Goal: Entertainment & Leisure: Consume media (video, audio)

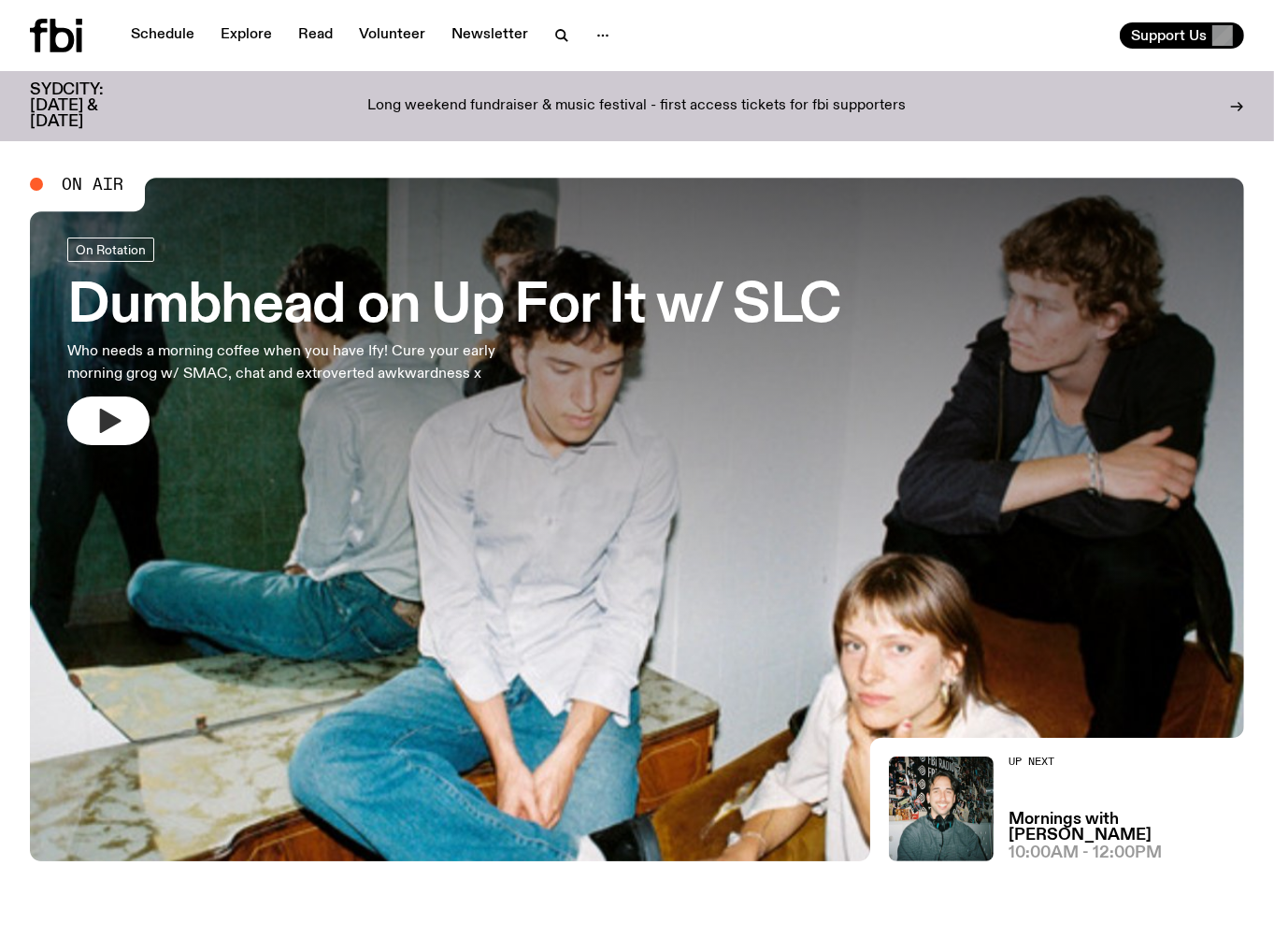
click at [123, 424] on button "button" at bounding box center [108, 420] width 83 height 48
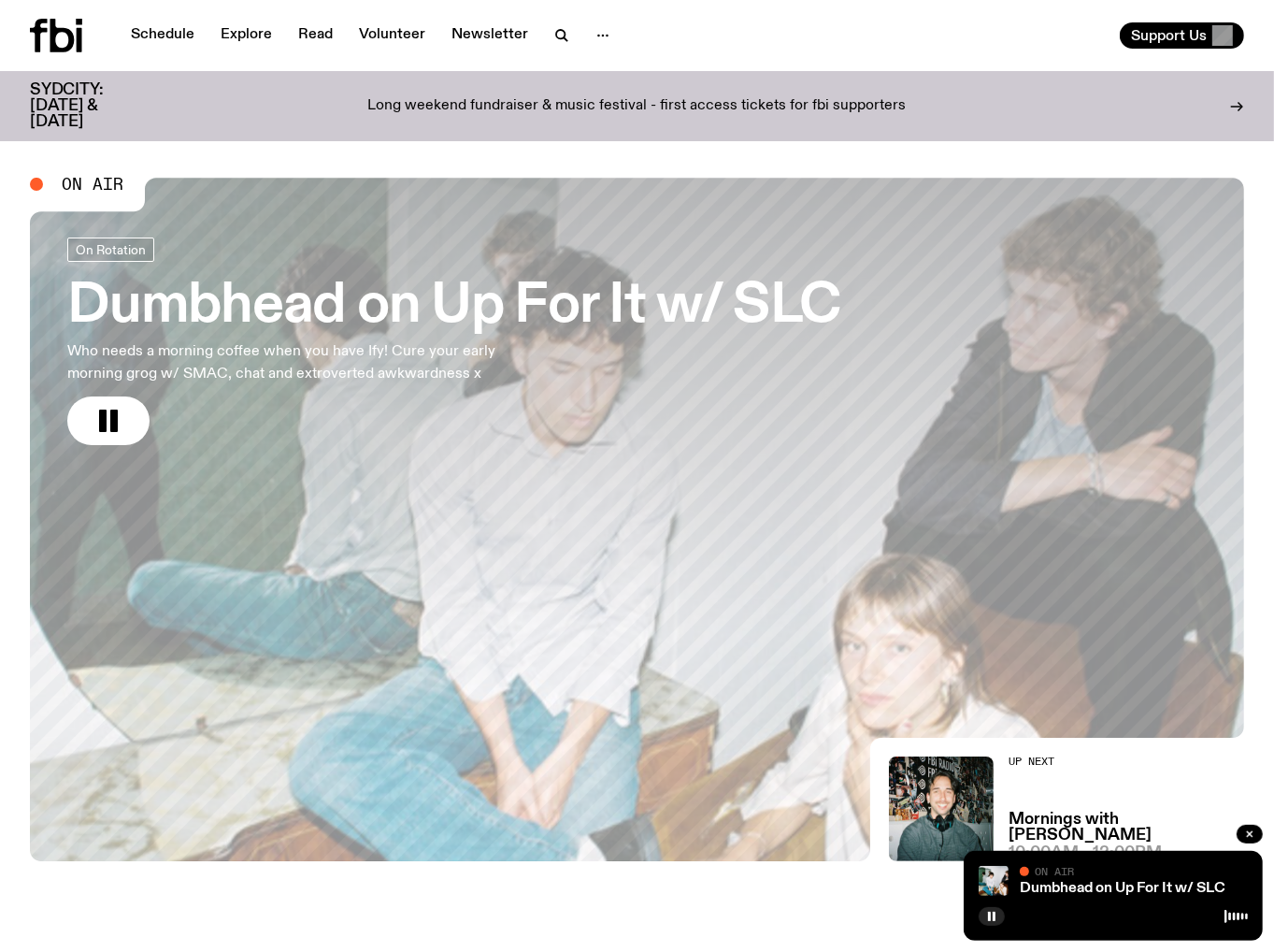
drag, startPoint x: 104, startPoint y: 422, endPoint x: 265, endPoint y: 429, distance: 161.2
click at [105, 419] on rect "button" at bounding box center [103, 421] width 8 height 23
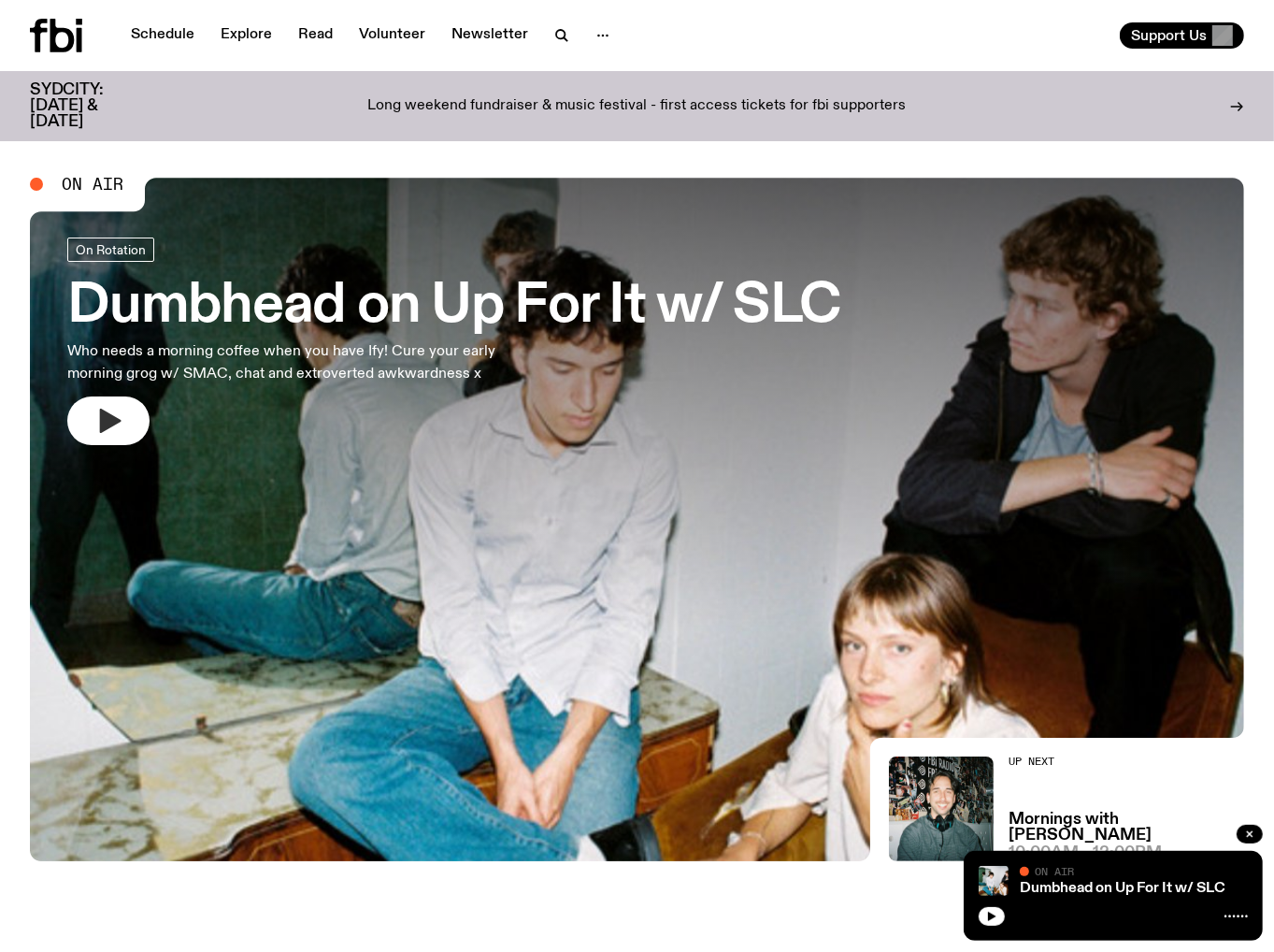
click at [117, 419] on icon "button" at bounding box center [110, 421] width 22 height 25
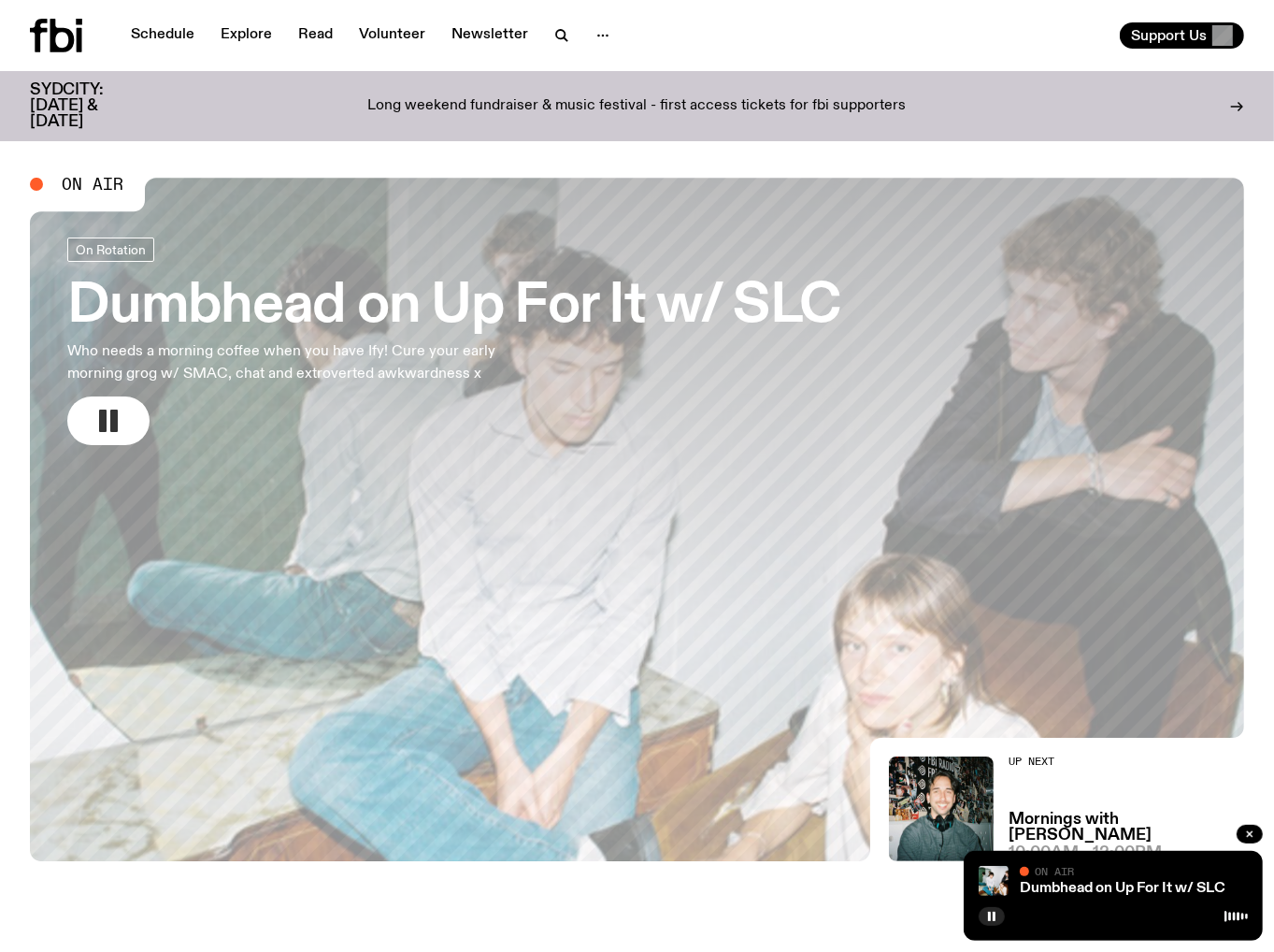
click at [116, 412] on rect "button" at bounding box center [114, 421] width 8 height 23
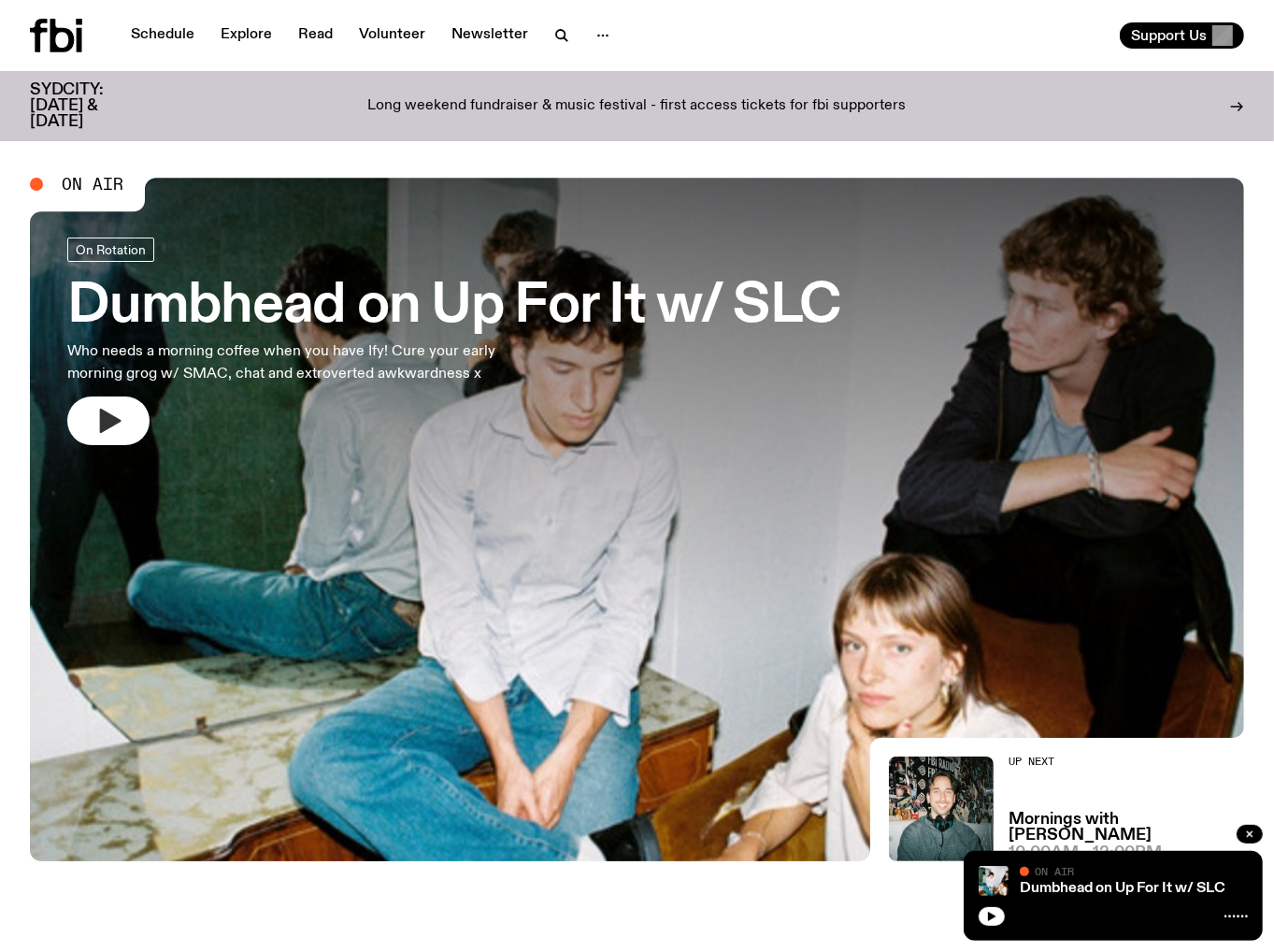
click at [93, 434] on icon "button" at bounding box center [107, 420] width 29 height 29
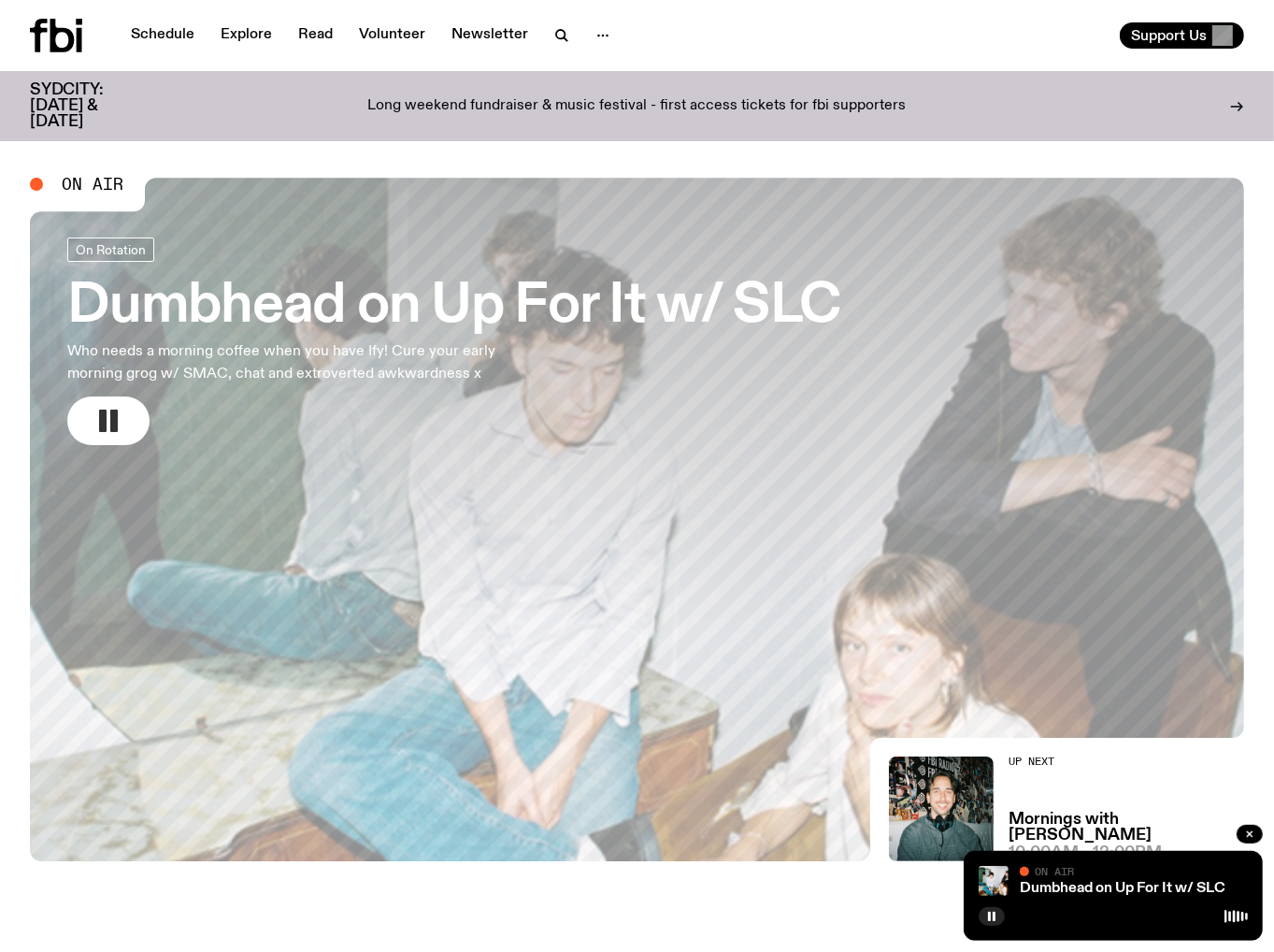
click at [115, 420] on rect "button" at bounding box center [114, 421] width 8 height 23
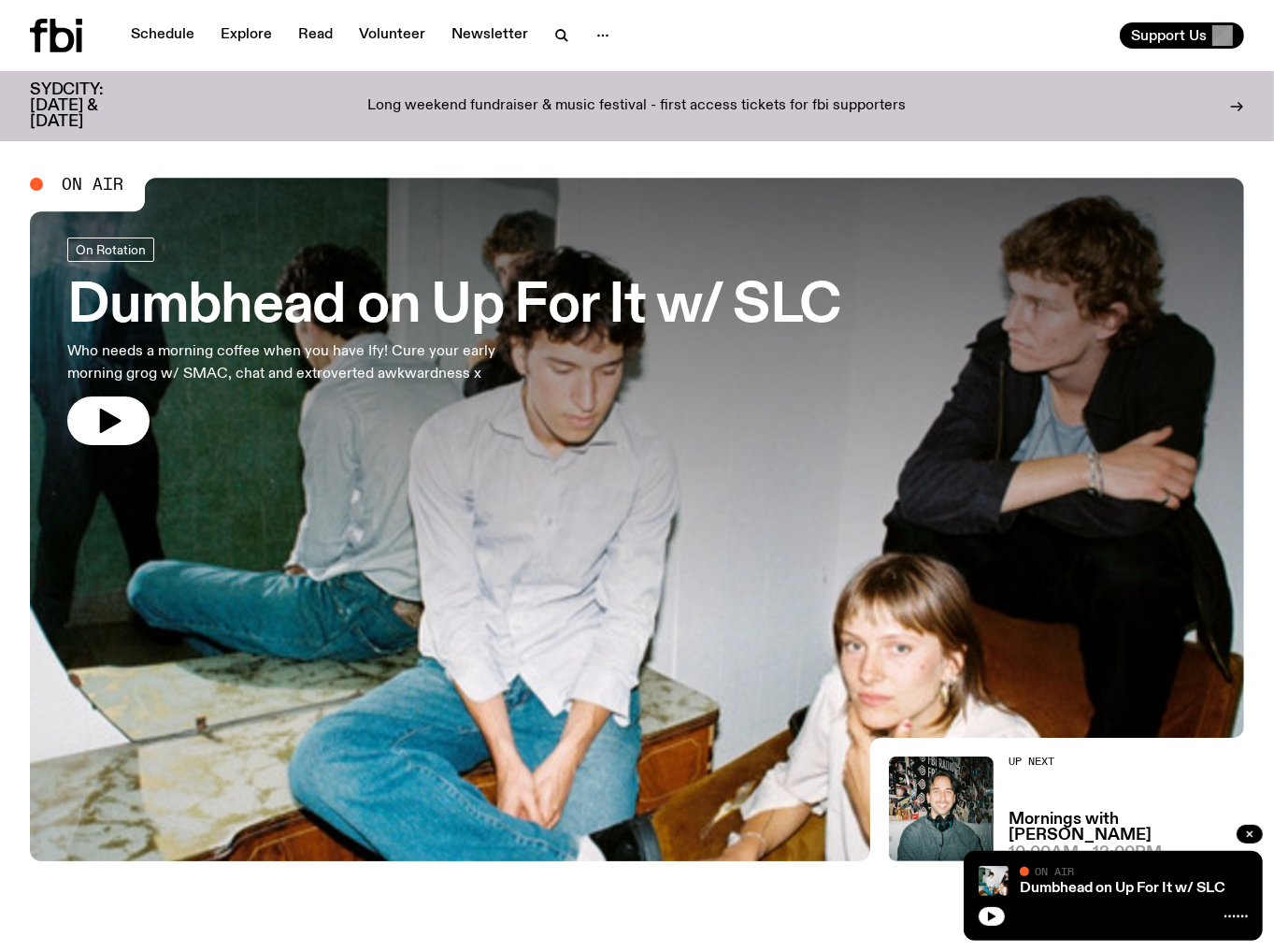
drag, startPoint x: 111, startPoint y: 420, endPoint x: 112, endPoint y: 382, distance: 38.0
click at [111, 416] on icon "button" at bounding box center [110, 421] width 22 height 25
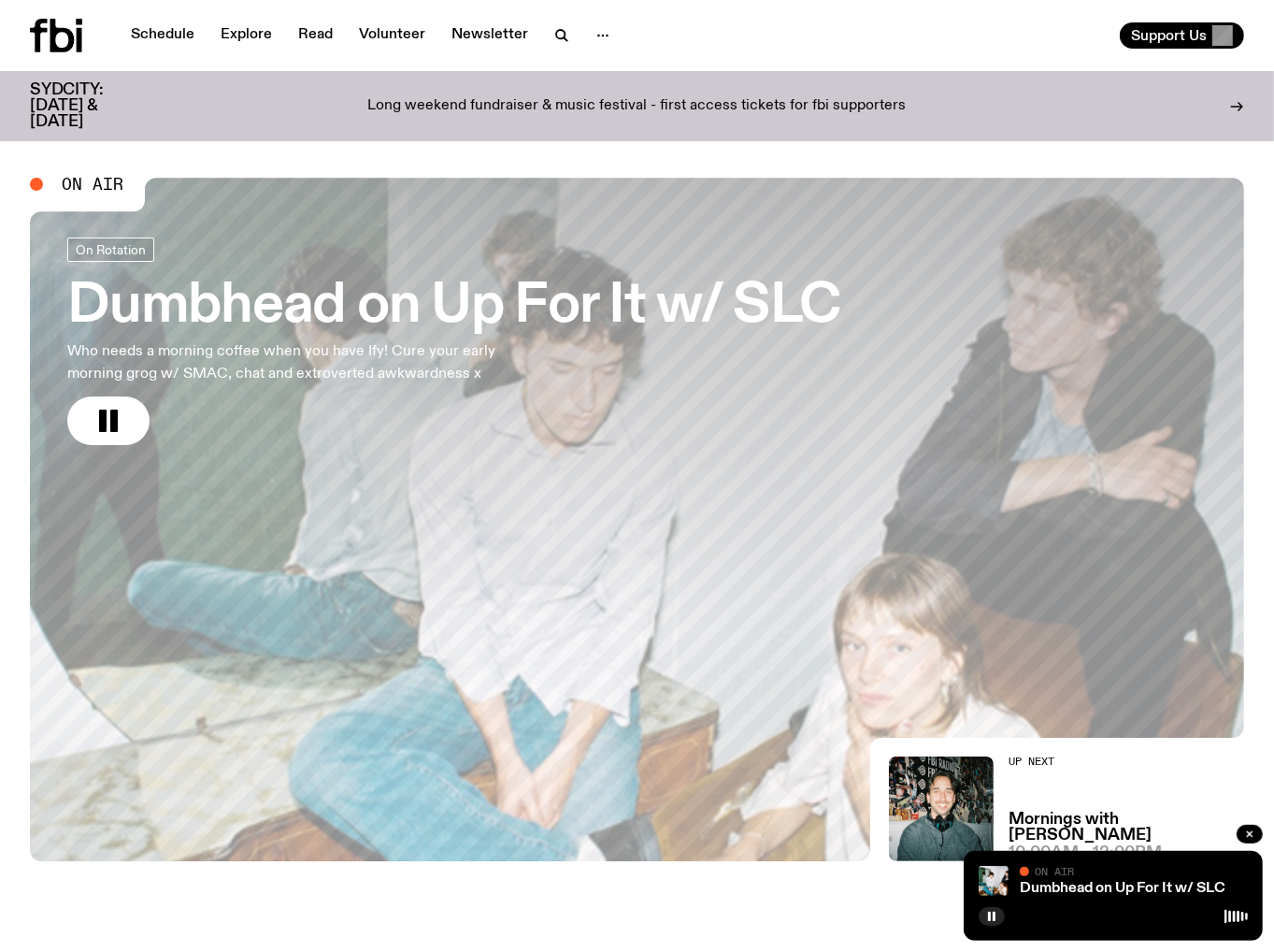
click at [49, 35] on icon at bounding box center [55, 35] width 52 height 33
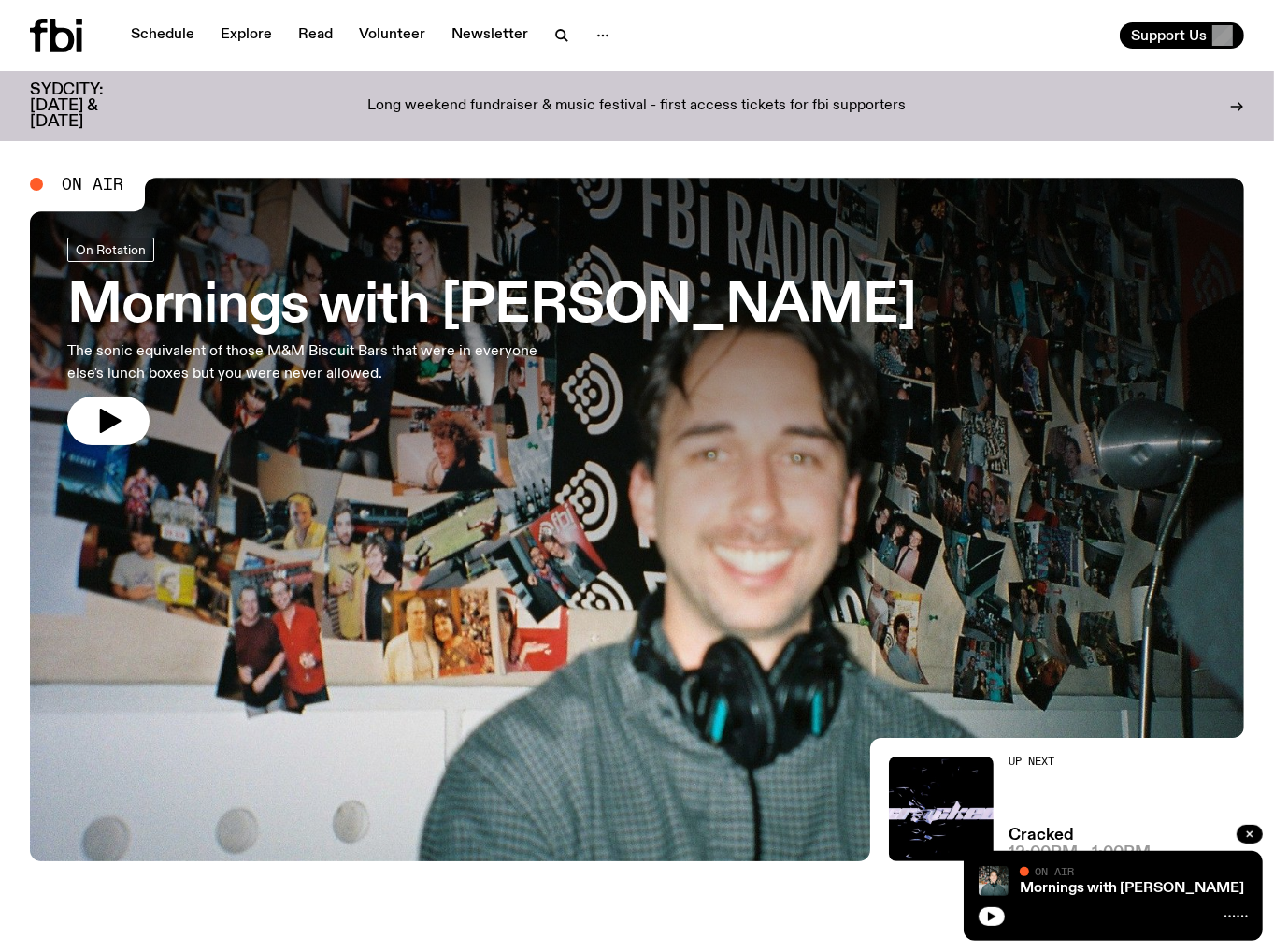
click at [108, 418] on icon "button" at bounding box center [110, 421] width 22 height 25
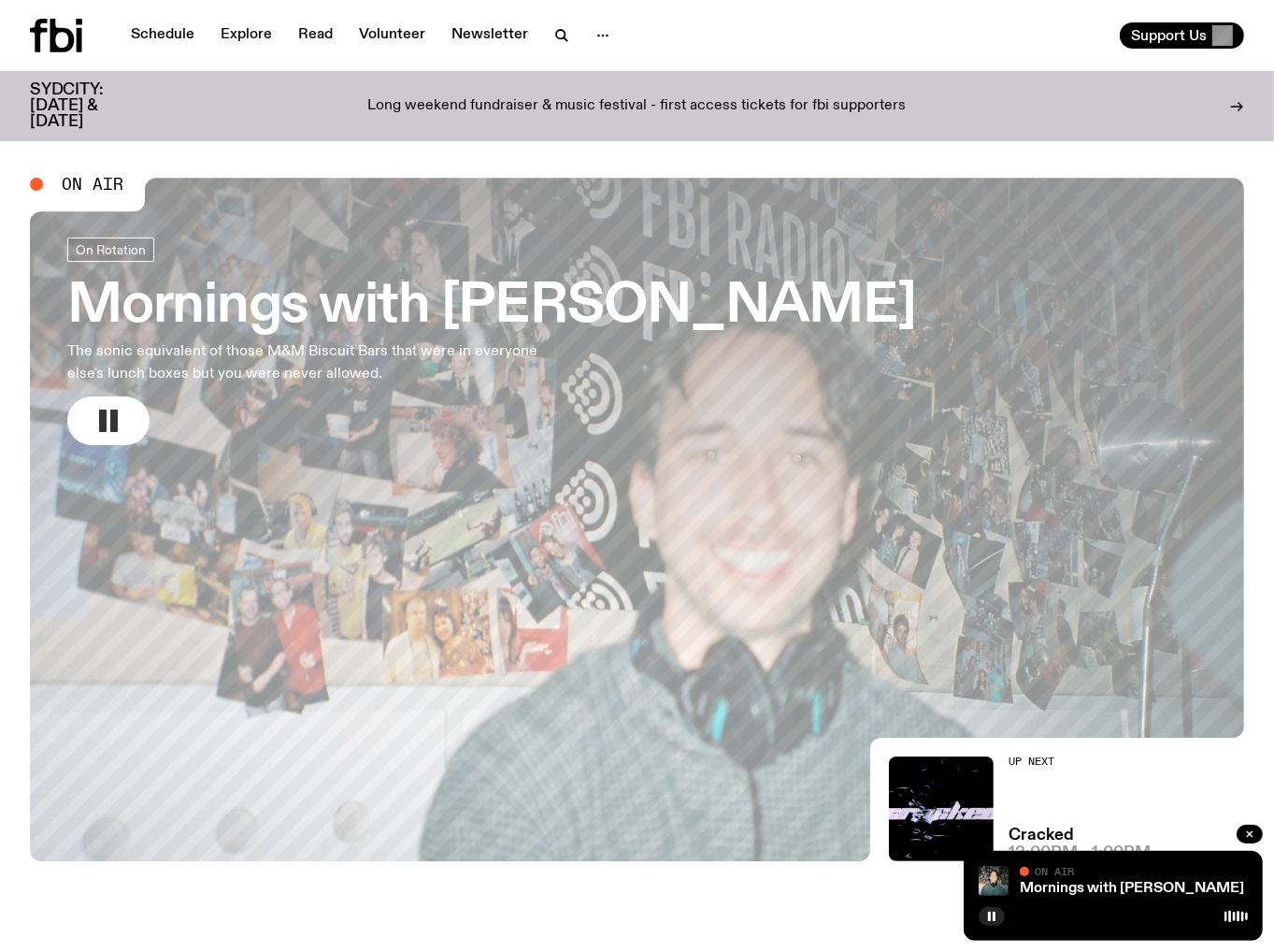
click at [99, 424] on rect "button" at bounding box center [103, 421] width 8 height 23
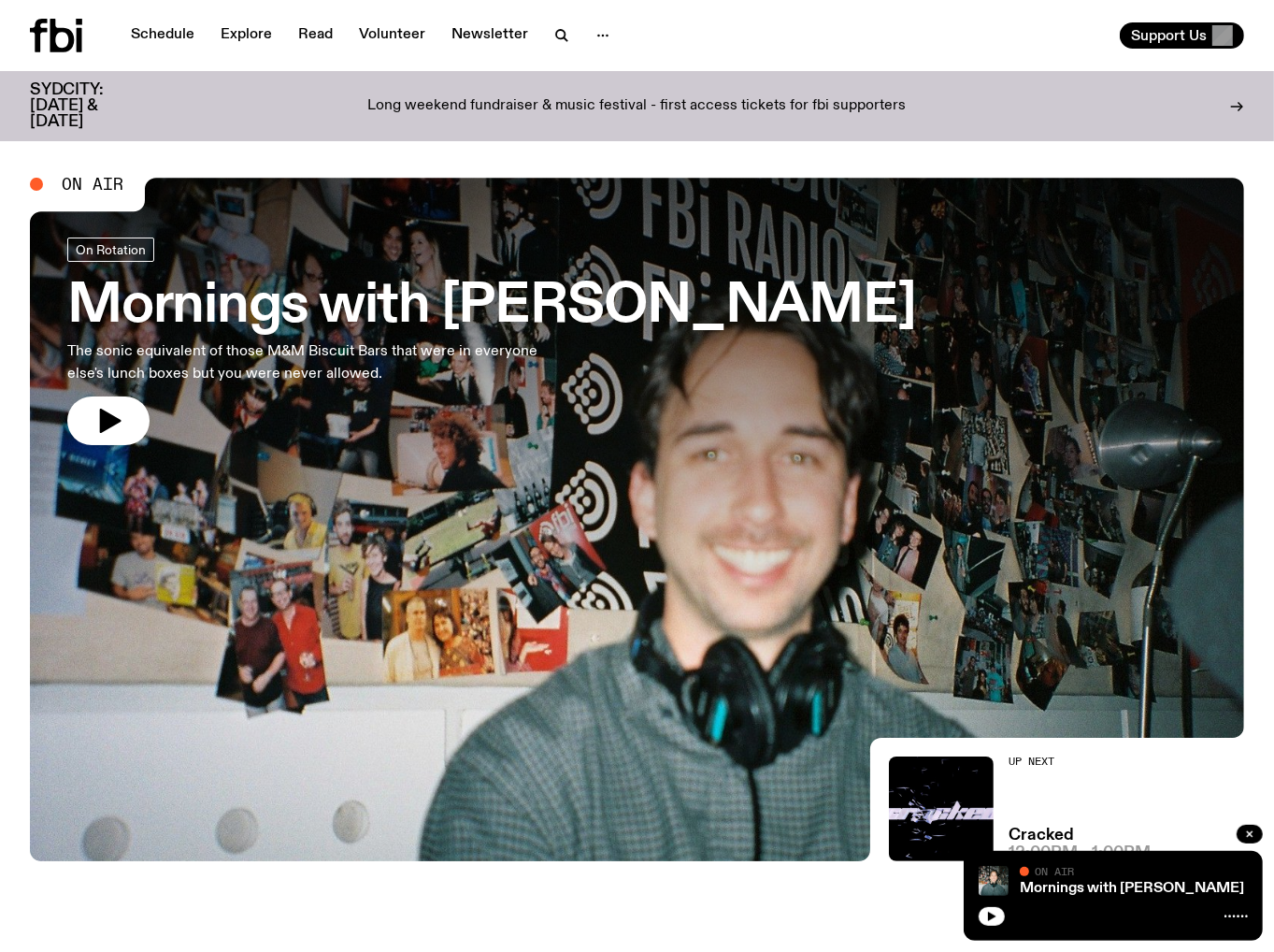
drag, startPoint x: 118, startPoint y: 408, endPoint x: 183, endPoint y: 285, distance: 139.1
click at [128, 390] on div "On Rotation Mornings with Ben Hansen The sonic equivalent of those M&M Biscuit …" at bounding box center [492, 341] width 849 height 207
click at [112, 417] on icon "button" at bounding box center [110, 421] width 22 height 25
